Goal: Information Seeking & Learning: Understand process/instructions

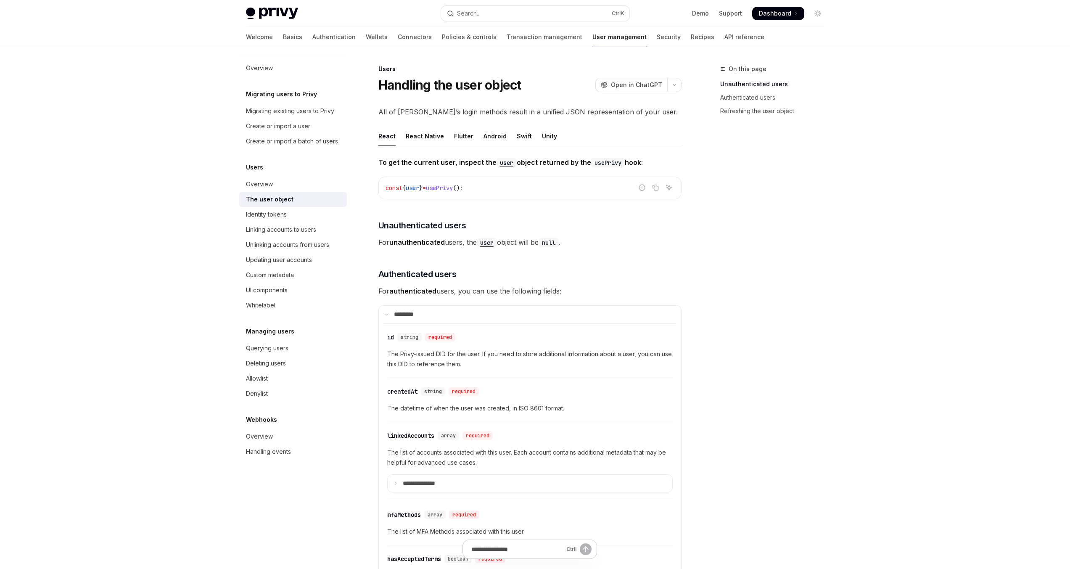
click at [636, 247] on span "For unauthenticated users, the user object will be null ." at bounding box center [530, 242] width 303 height 12
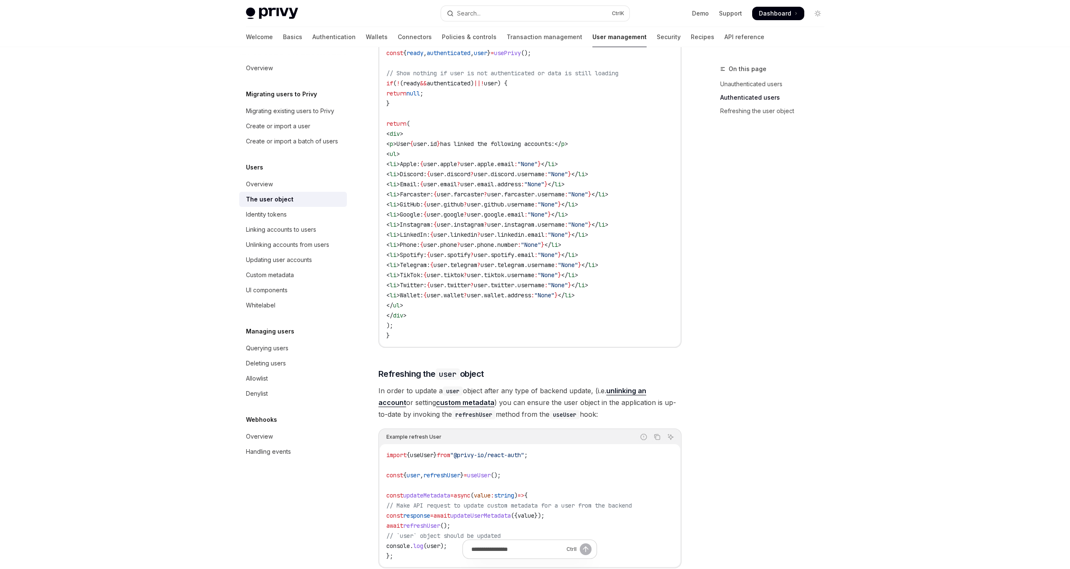
scroll to position [808, 0]
click at [528, 6] on button "Search... Ctrl K" at bounding box center [535, 13] width 188 height 15
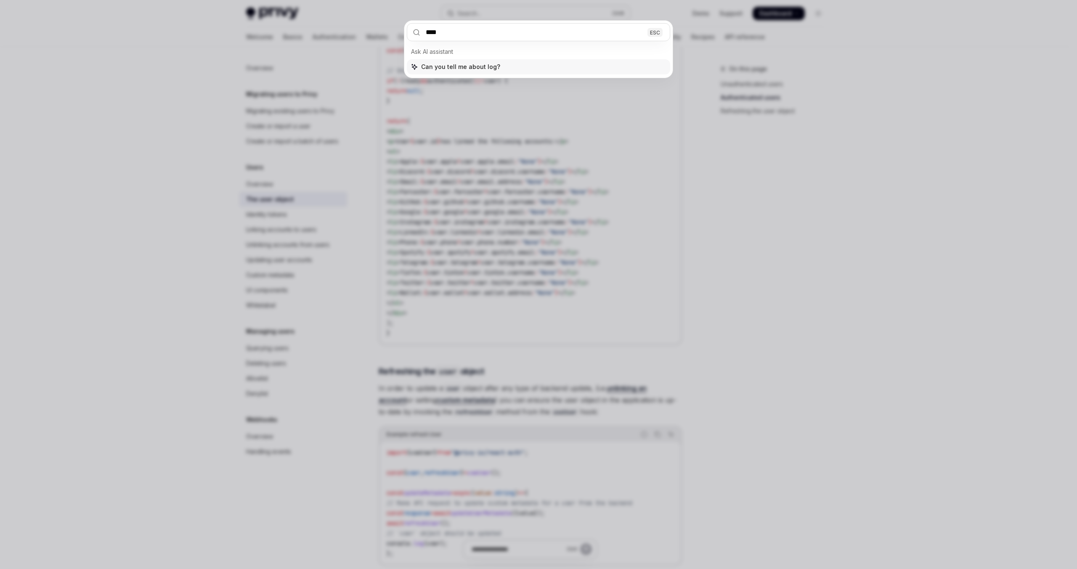
type input "*****"
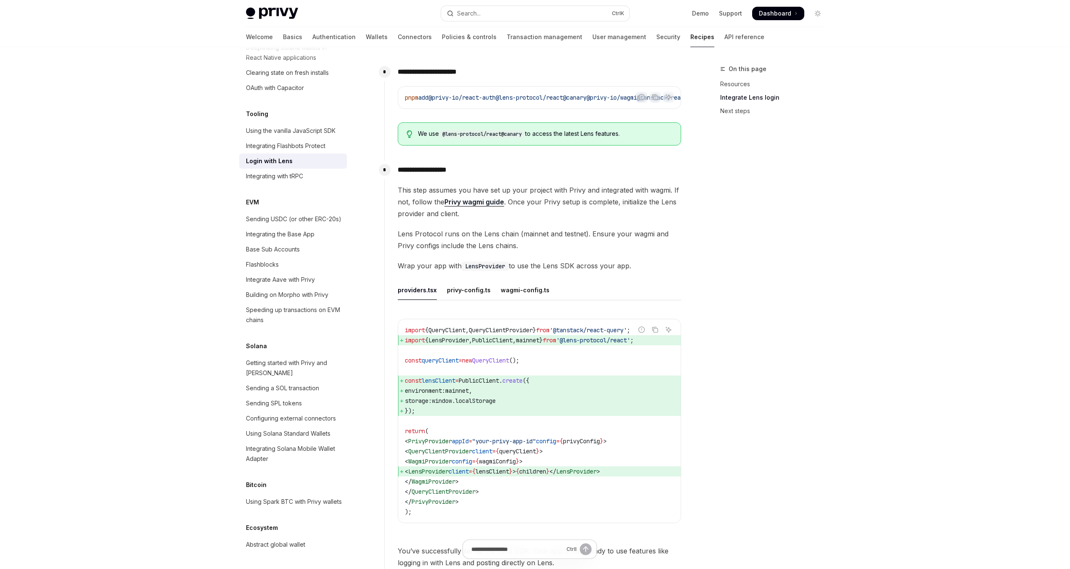
scroll to position [350, 0]
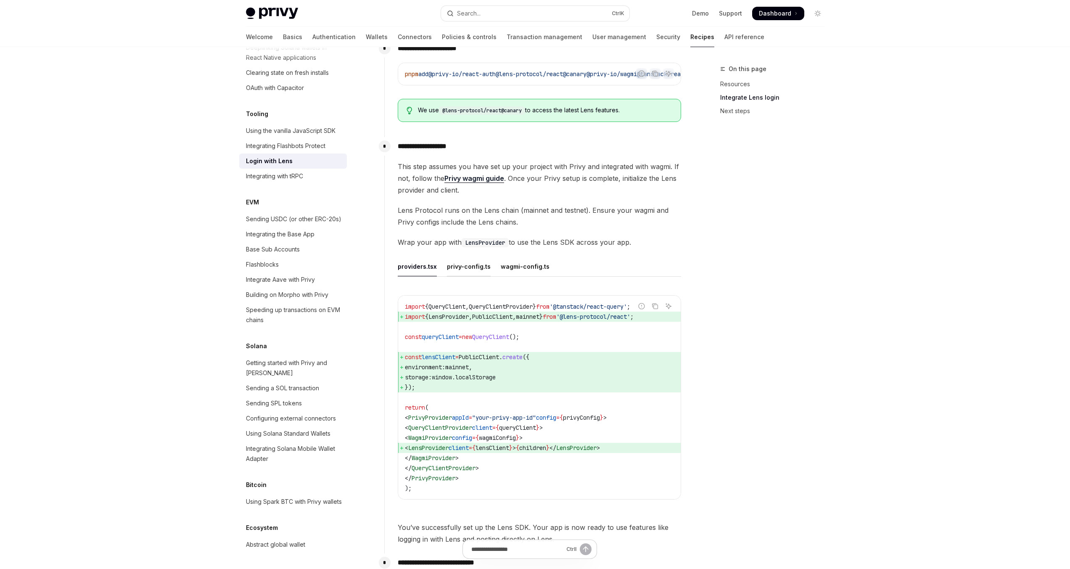
click at [461, 269] on div "privy-config.ts" at bounding box center [469, 267] width 44 height 20
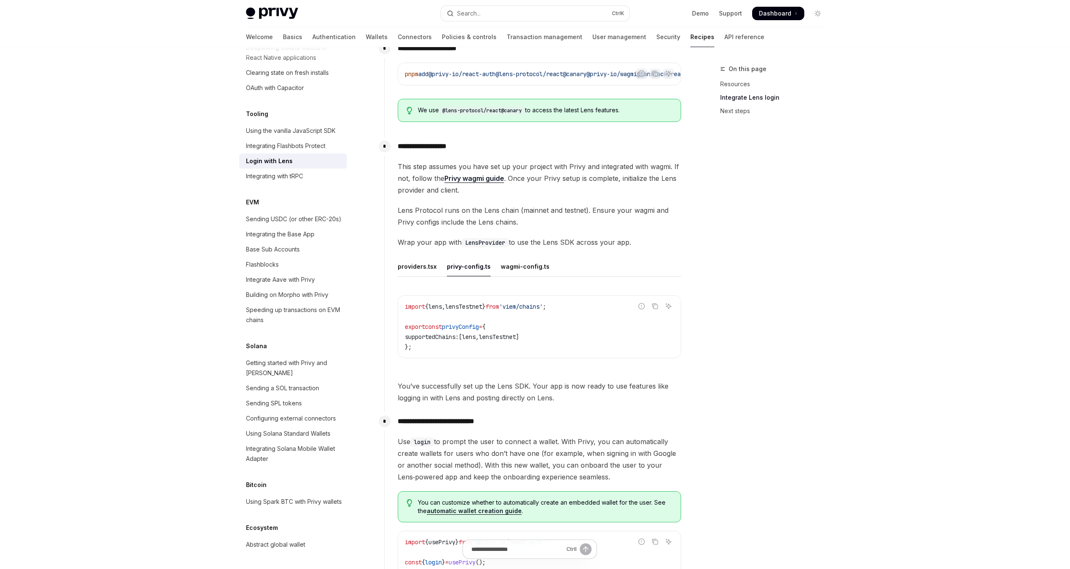
scroll to position [400, 0]
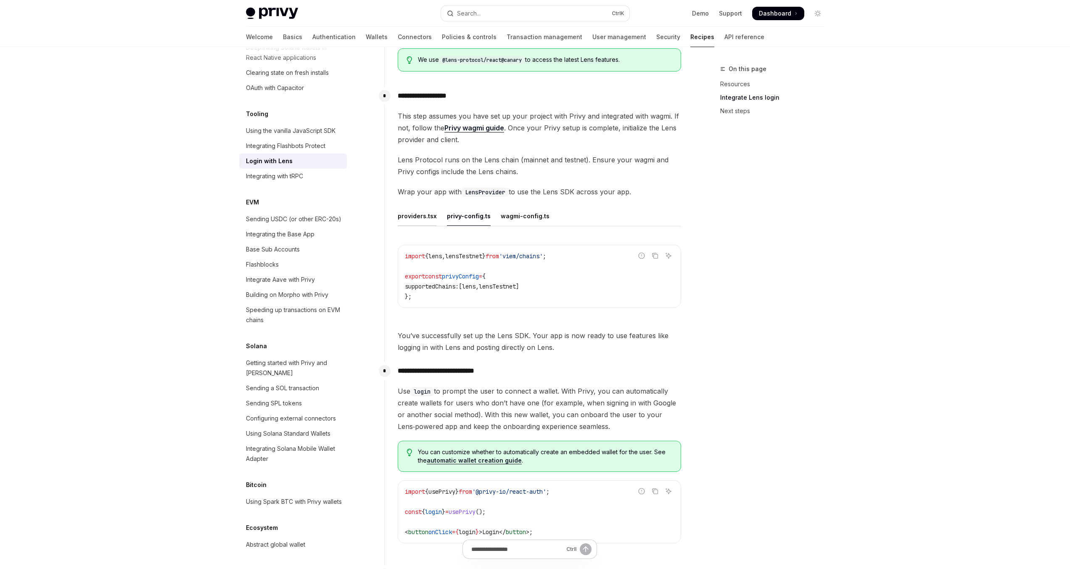
click at [424, 217] on div "providers.tsx" at bounding box center [417, 216] width 39 height 20
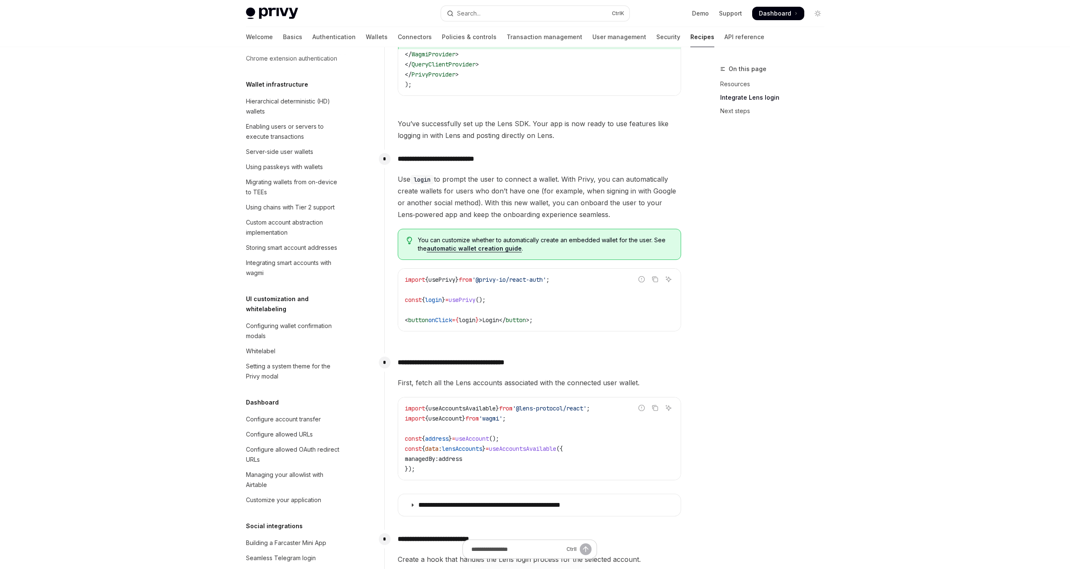
scroll to position [196, 0]
drag, startPoint x: 361, startPoint y: 191, endPoint x: 359, endPoint y: 195, distance: 5.3
click at [360, 195] on div "Overview Authentication Enable SMS and WhatsApp login Guest accounts Use tokens…" at bounding box center [535, 492] width 619 height 2398
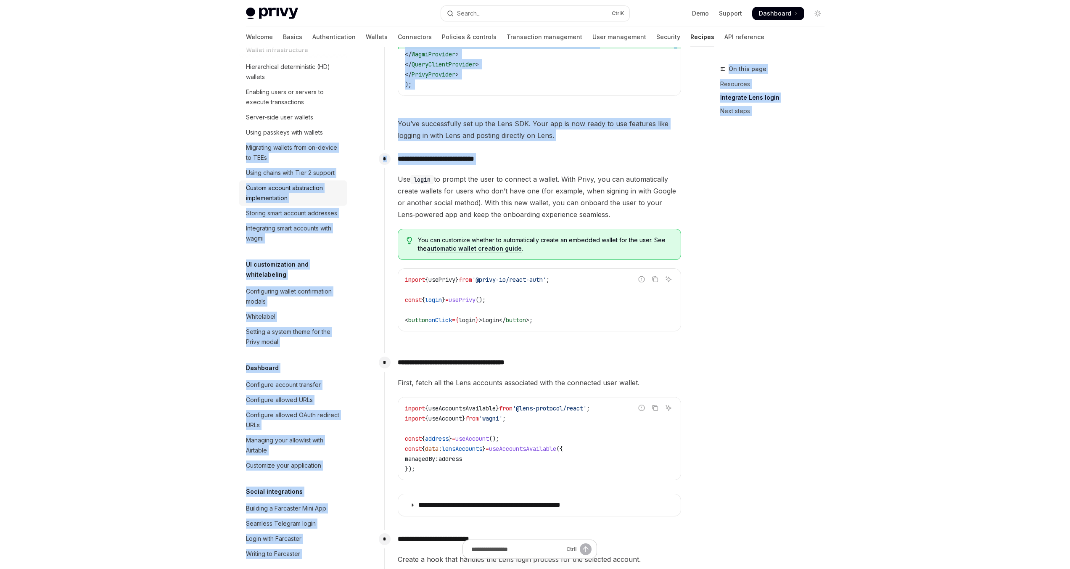
scroll to position [238, 0]
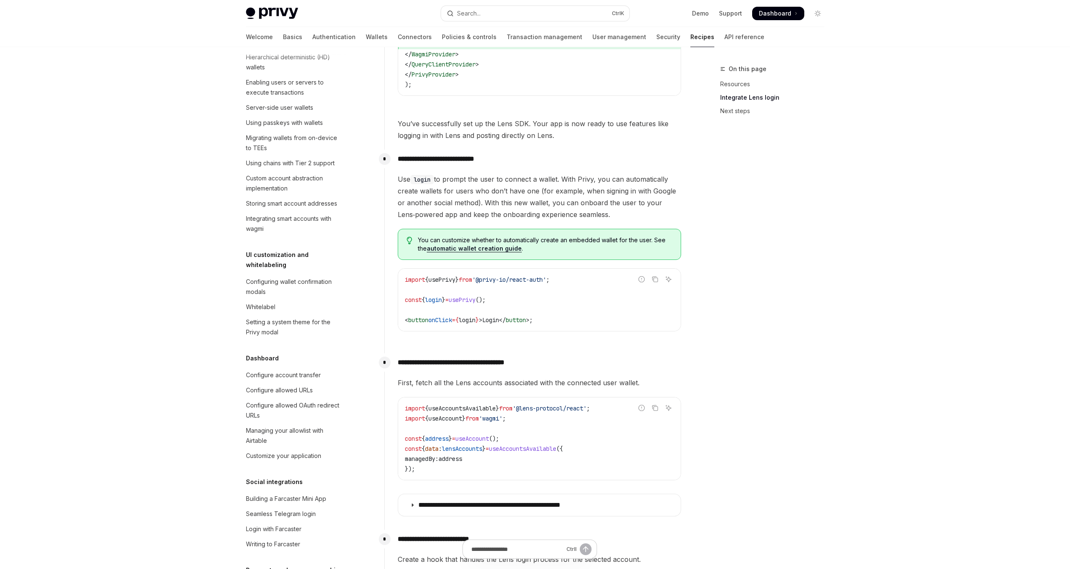
click at [151, 274] on div "Skip to main content Privy Docs home page Search... Ctrl K Demo Support Dashboa…" at bounding box center [535, 468] width 1070 height 2445
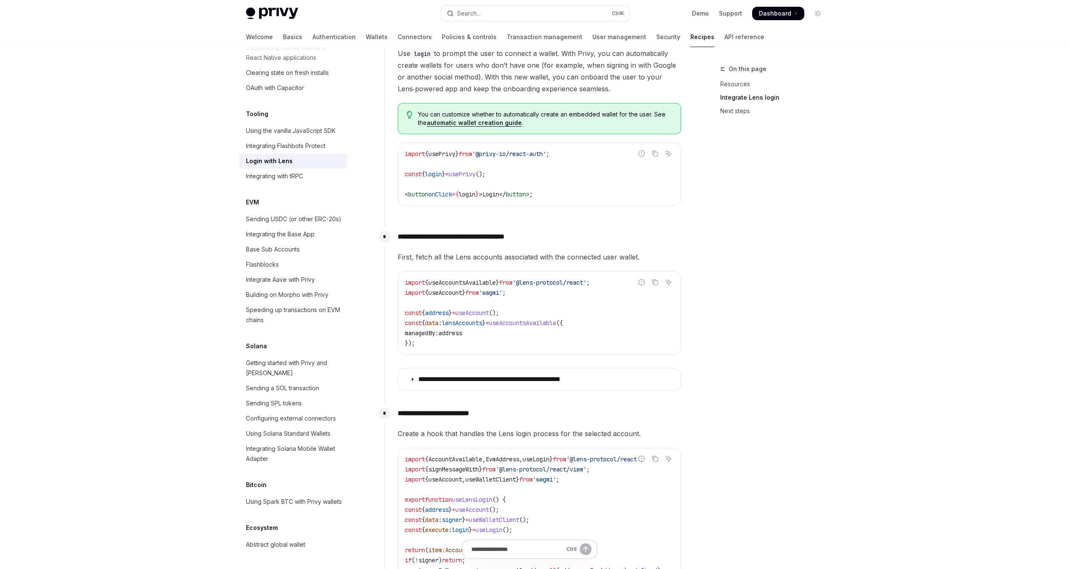
scroll to position [956, 0]
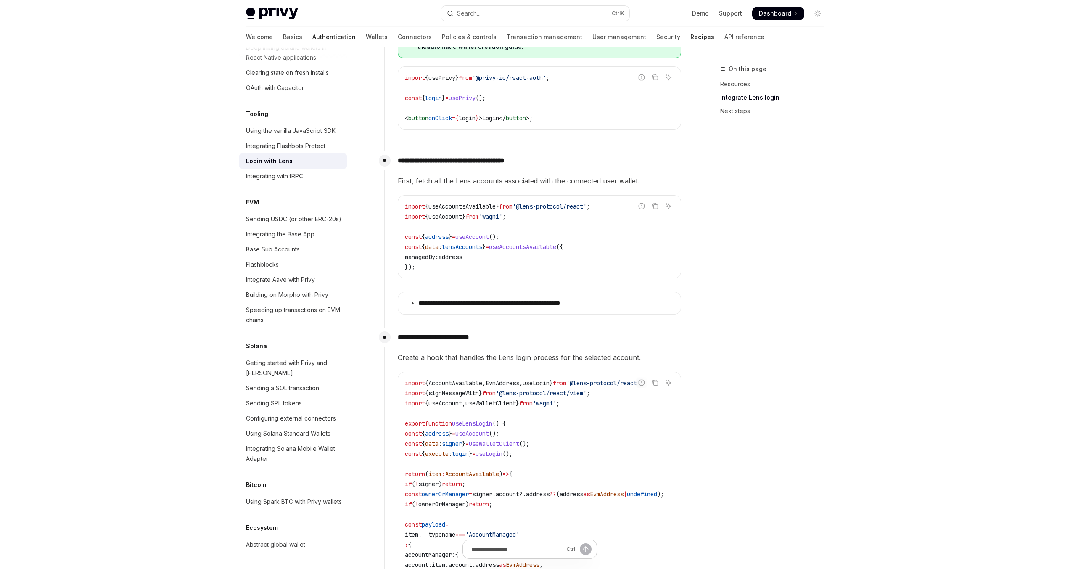
click at [313, 35] on link "Authentication" at bounding box center [334, 37] width 43 height 20
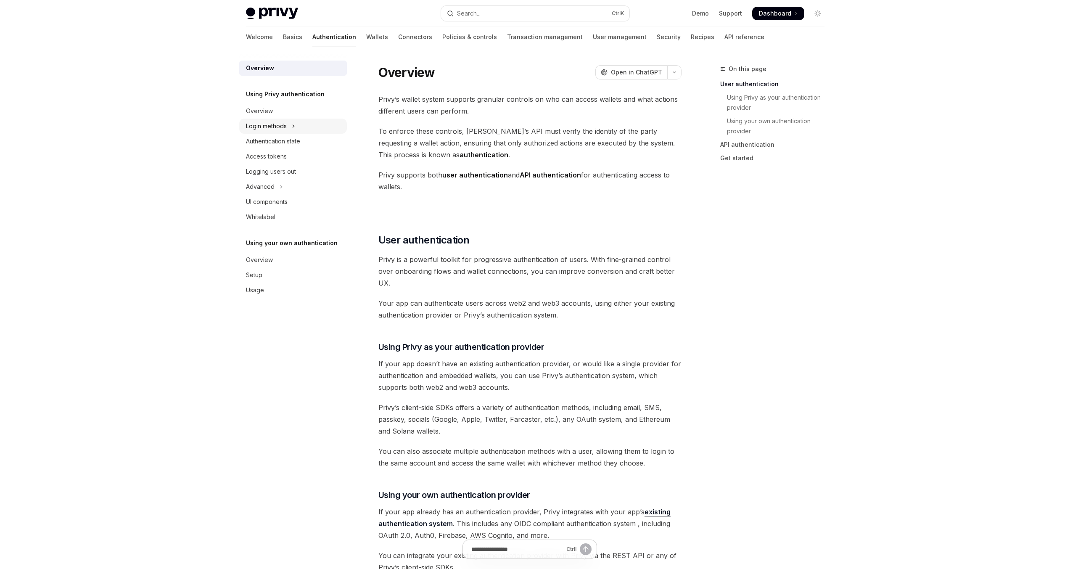
click at [283, 126] on div "Login methods" at bounding box center [266, 126] width 41 height 10
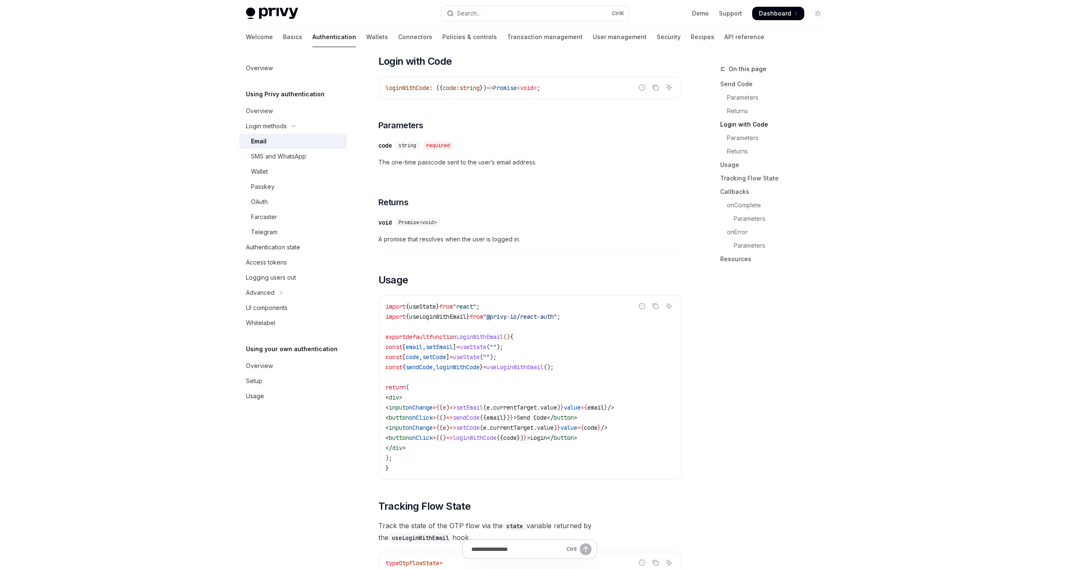
scroll to position [555, 0]
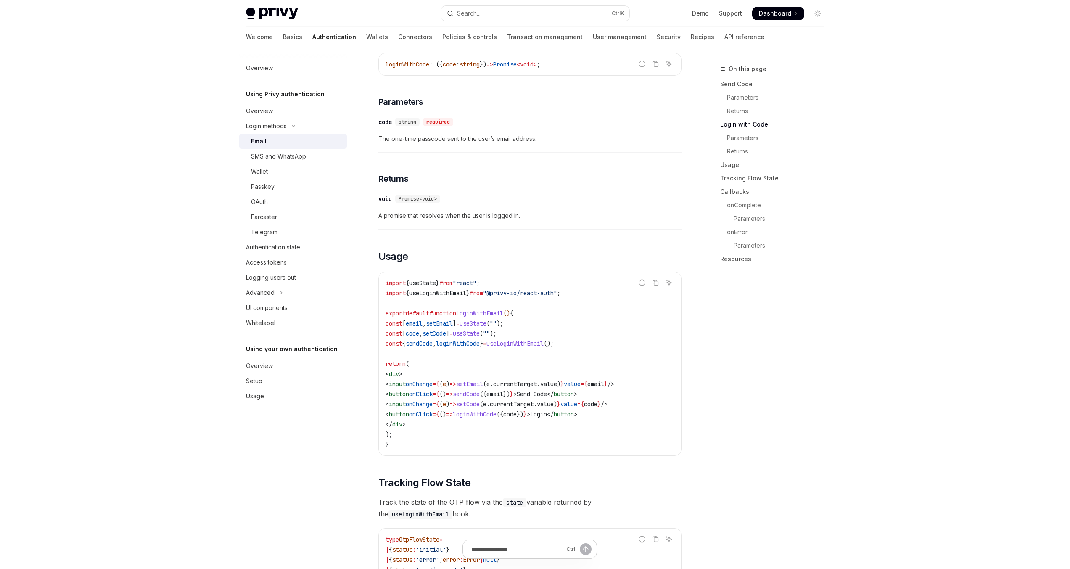
click at [458, 295] on span "useLoginWithEmail" at bounding box center [437, 293] width 57 height 8
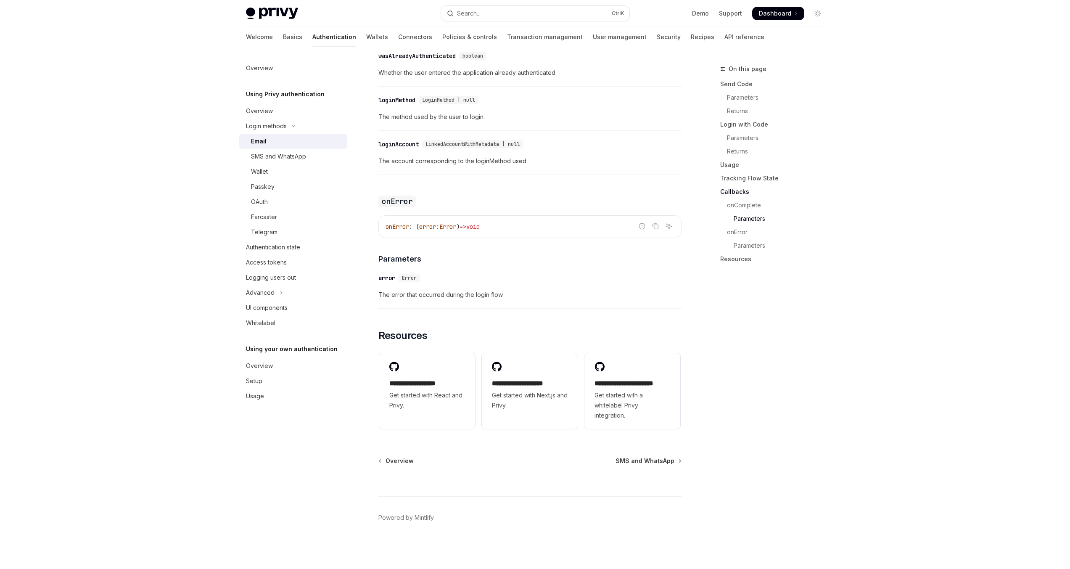
scroll to position [1539, 0]
click at [449, 368] on div "**********" at bounding box center [427, 386] width 96 height 66
click at [273, 294] on div "Advanced" at bounding box center [260, 293] width 29 height 10
click at [398, 35] on link "Connectors" at bounding box center [415, 37] width 34 height 20
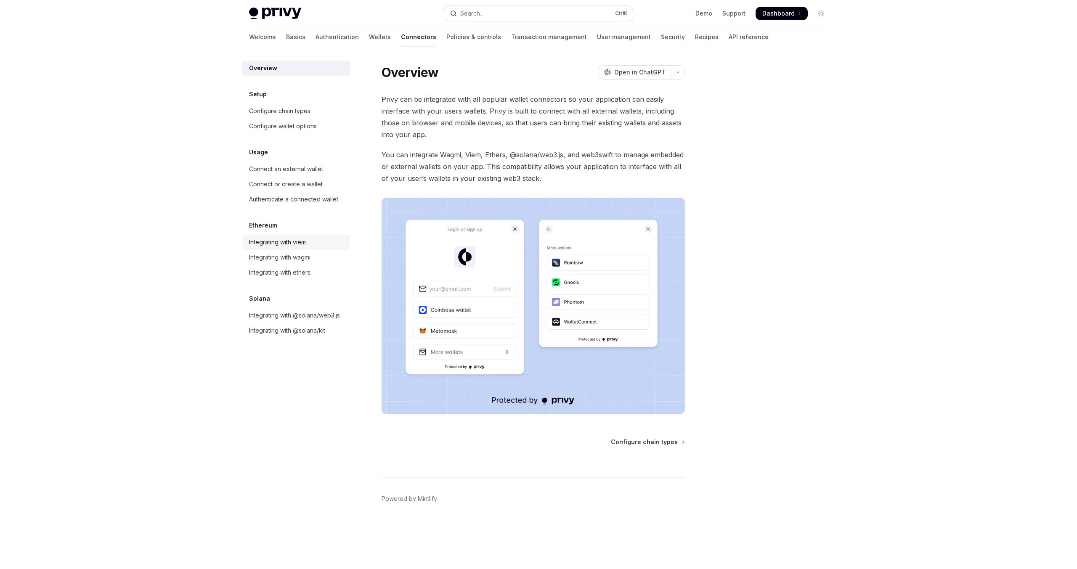
click at [320, 246] on div "Integrating with viem" at bounding box center [297, 242] width 96 height 10
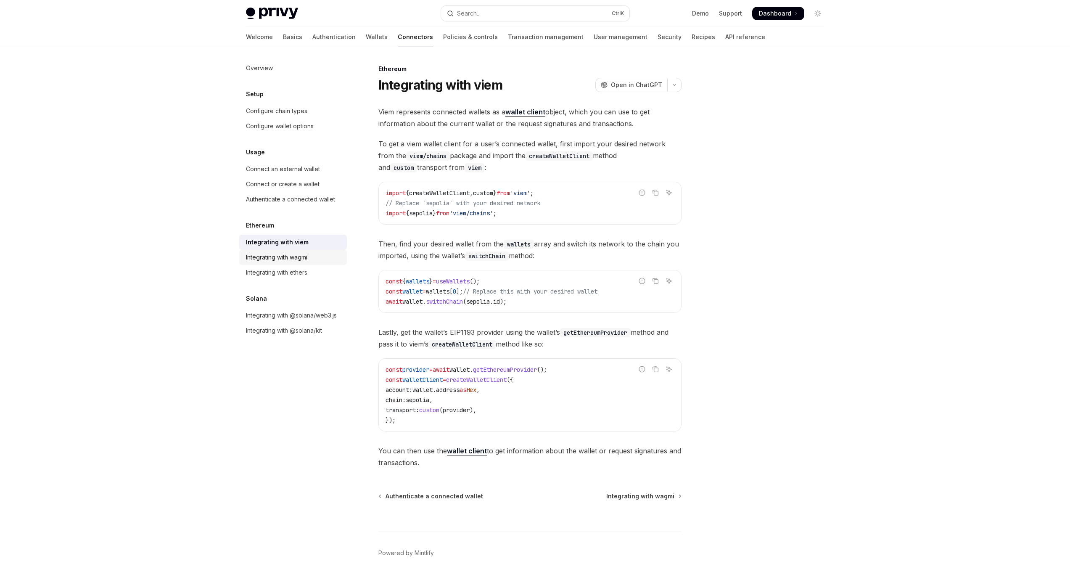
click at [320, 258] on div "Integrating with wagmi" at bounding box center [294, 257] width 96 height 10
type textarea "*"
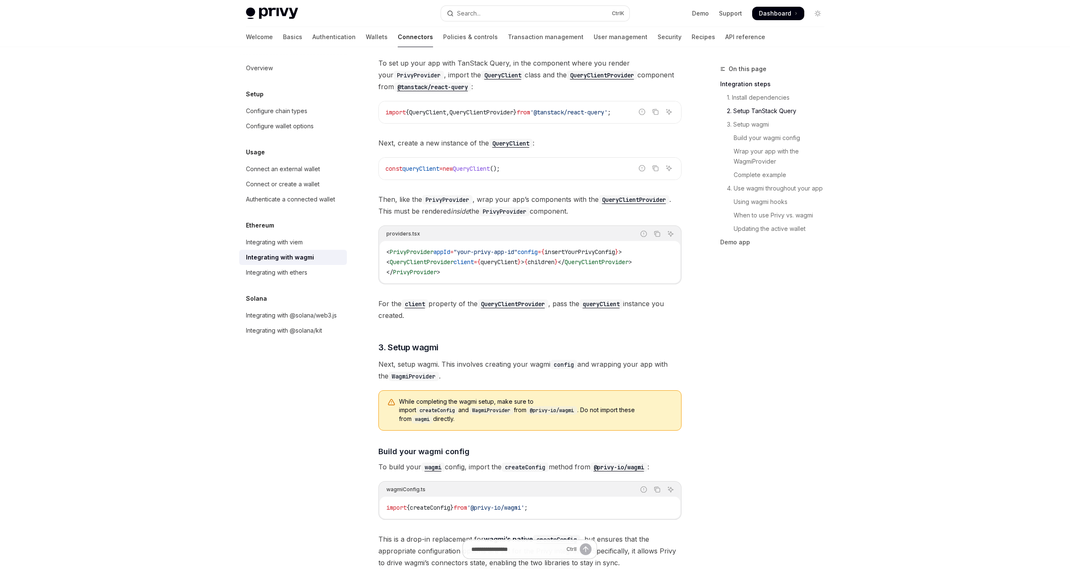
scroll to position [353, 0]
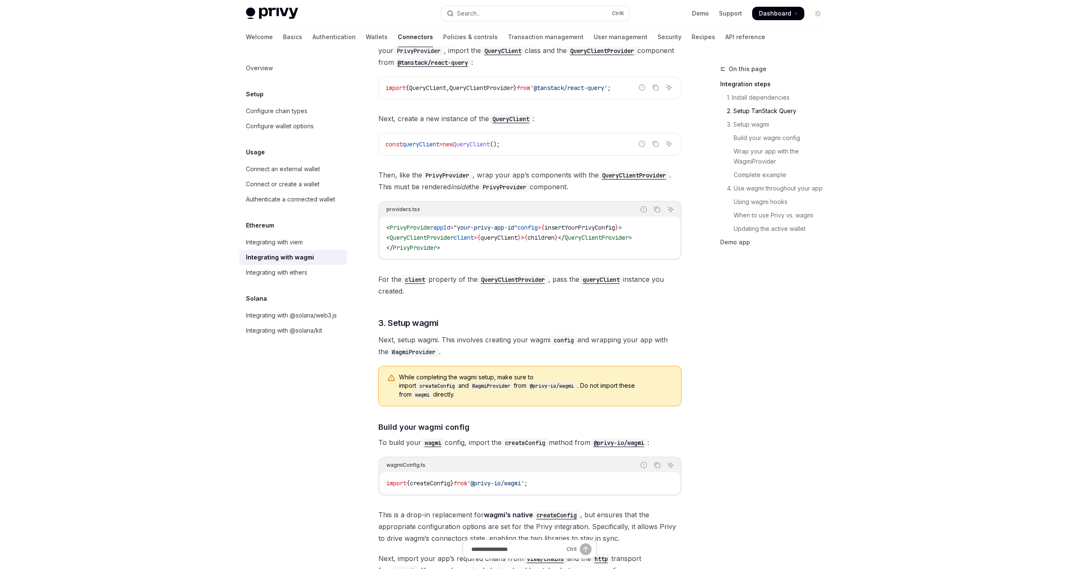
click at [454, 241] on span "QueryClientProvider" at bounding box center [422, 238] width 64 height 8
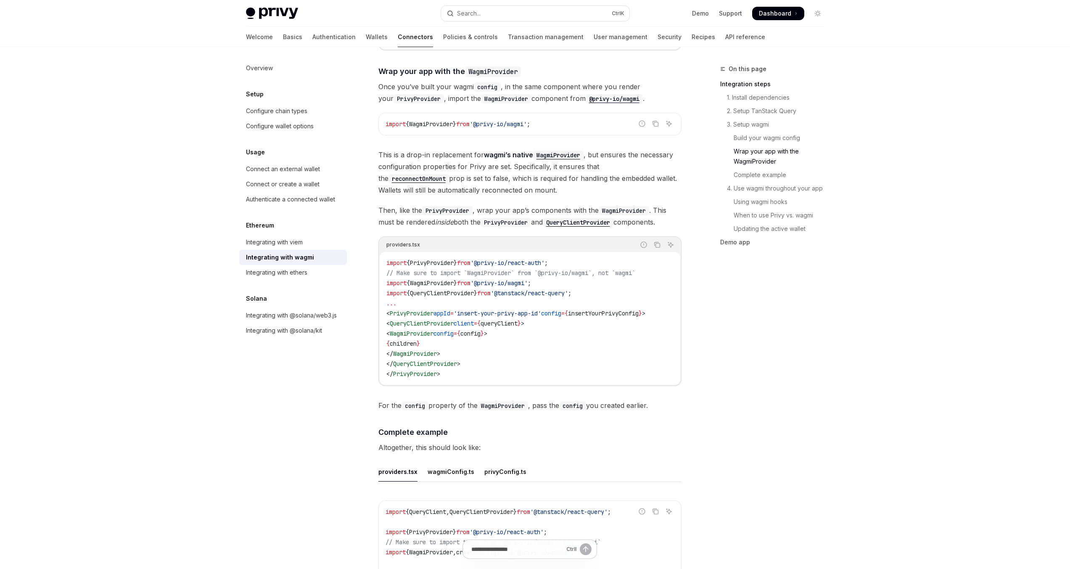
scroll to position [1161, 0]
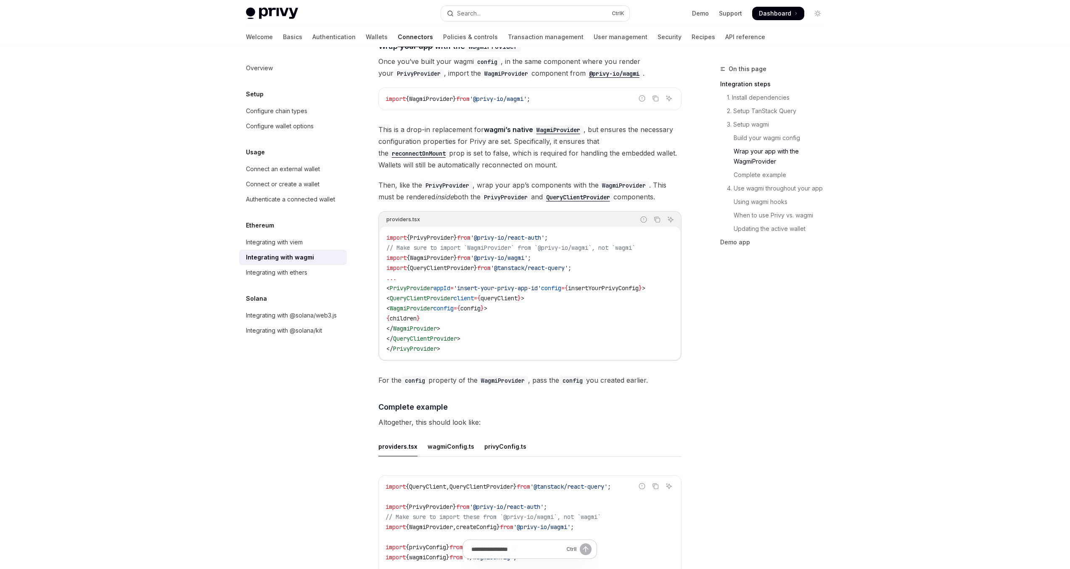
click at [423, 294] on span "QueryClientProvider" at bounding box center [422, 298] width 64 height 8
copy span "QueryClientProvider"
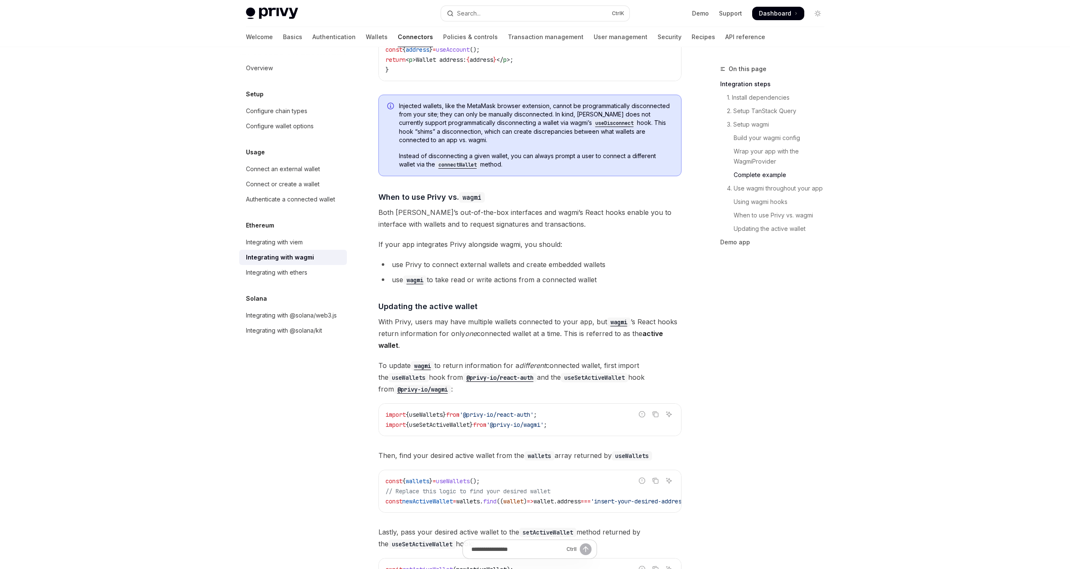
scroll to position [2120, 0]
